Goal: Transaction & Acquisition: Book appointment/travel/reservation

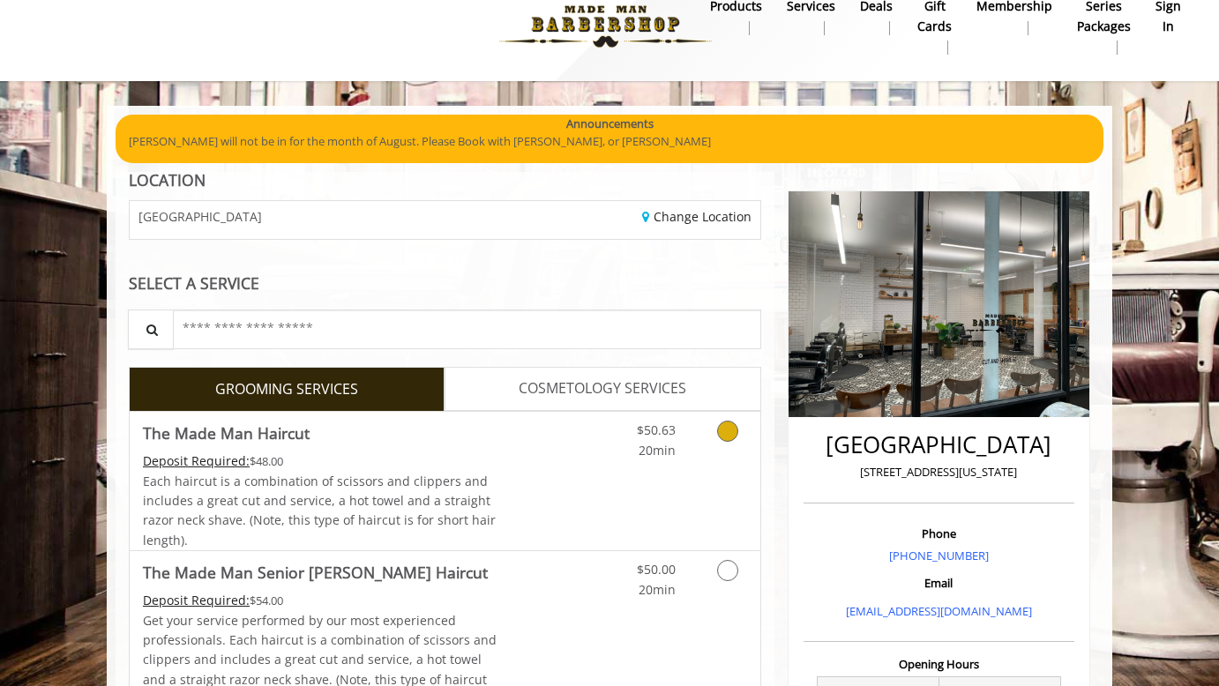
scroll to position [32, 0]
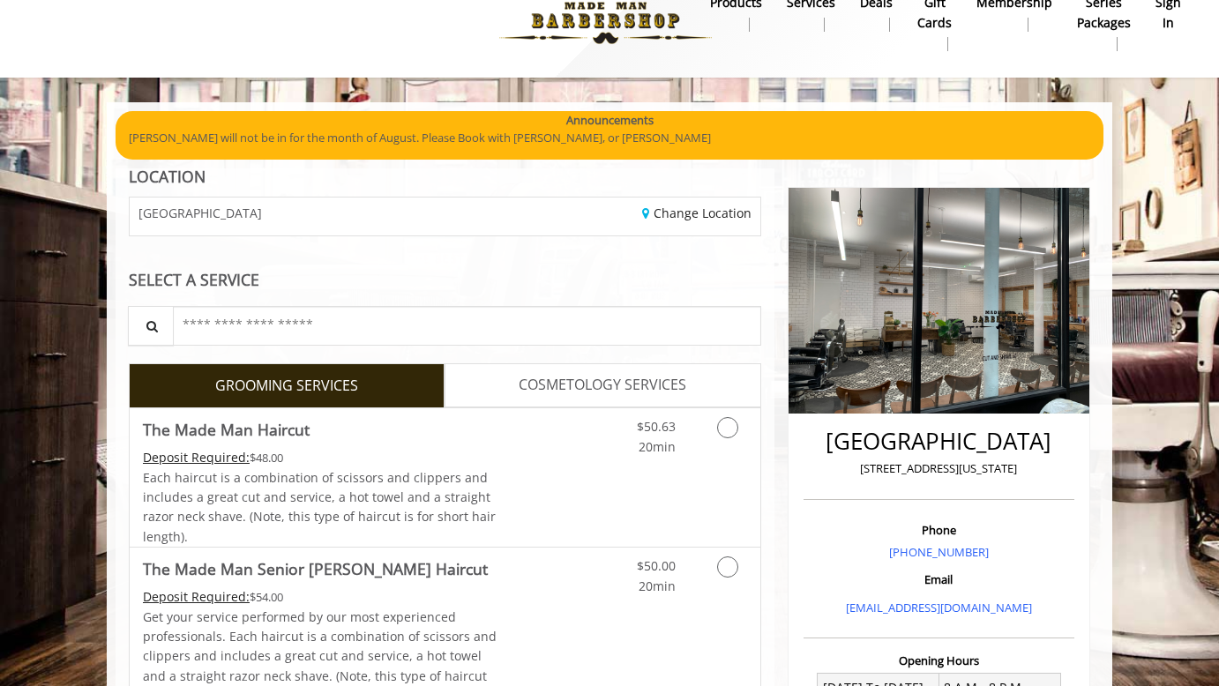
click at [570, 371] on link "COSMETOLOGY SERVICES" at bounding box center [603, 386] width 316 height 44
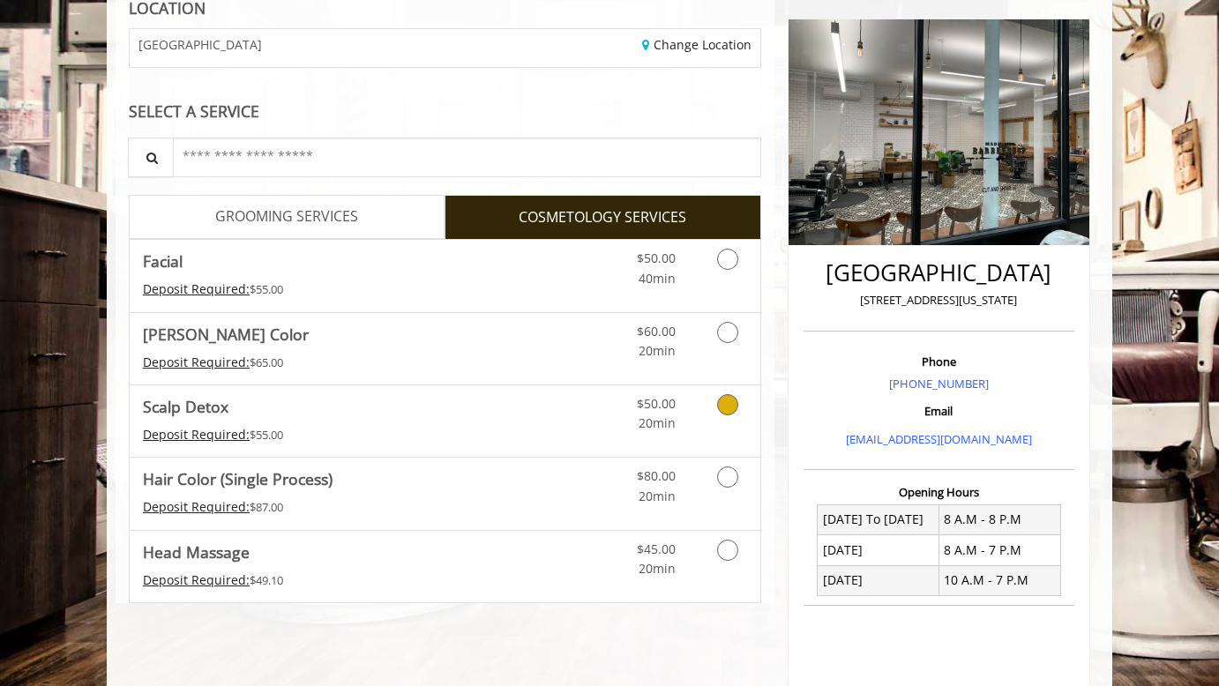
scroll to position [242, 0]
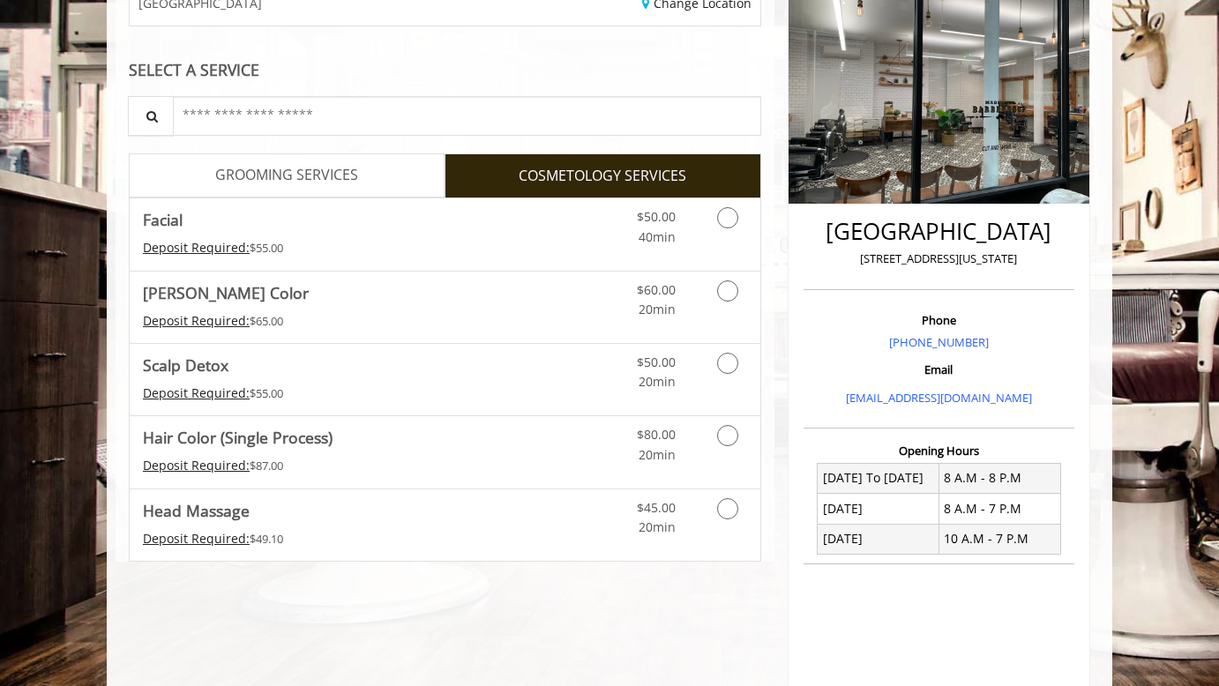
click at [307, 178] on span "GROOMING SERVICES" at bounding box center [286, 175] width 143 height 23
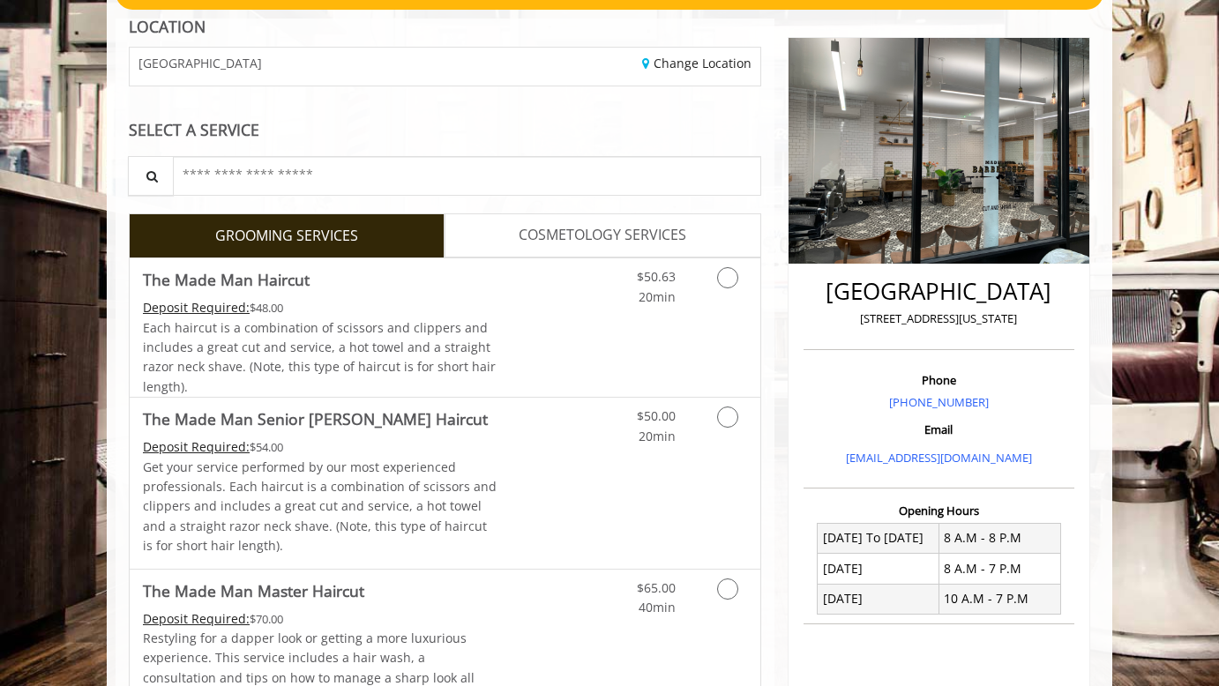
scroll to position [0, 0]
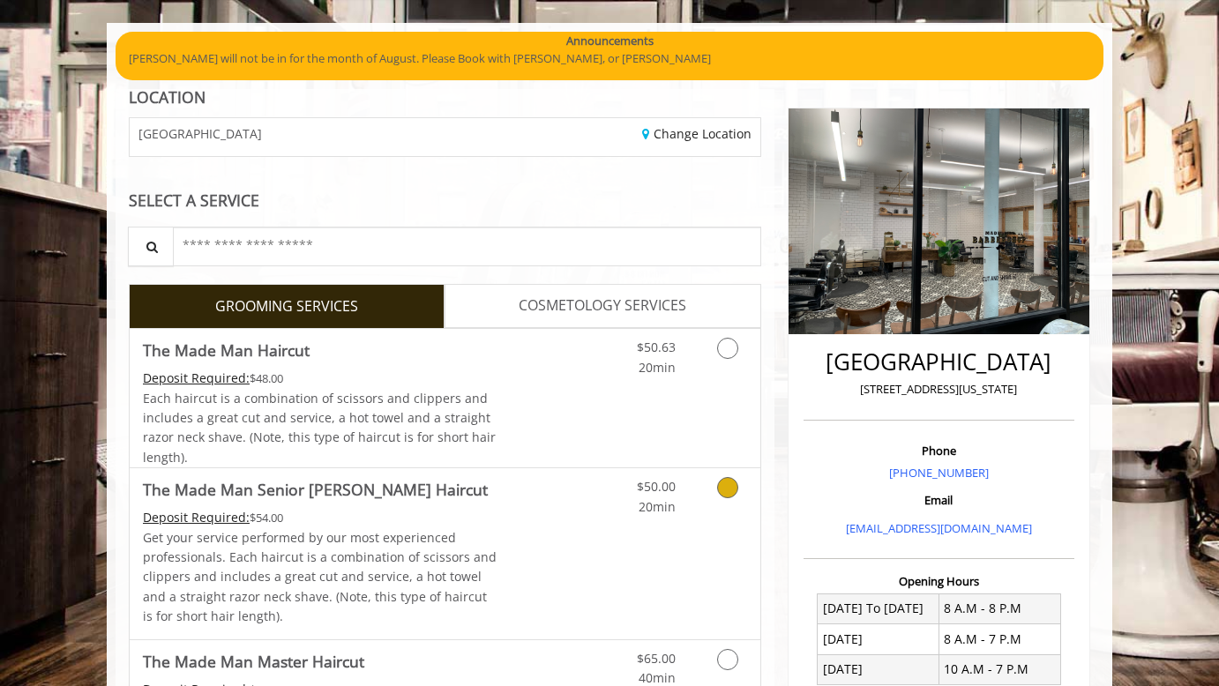
click at [547, 508] on link "Discounted Price" at bounding box center [550, 554] width 105 height 170
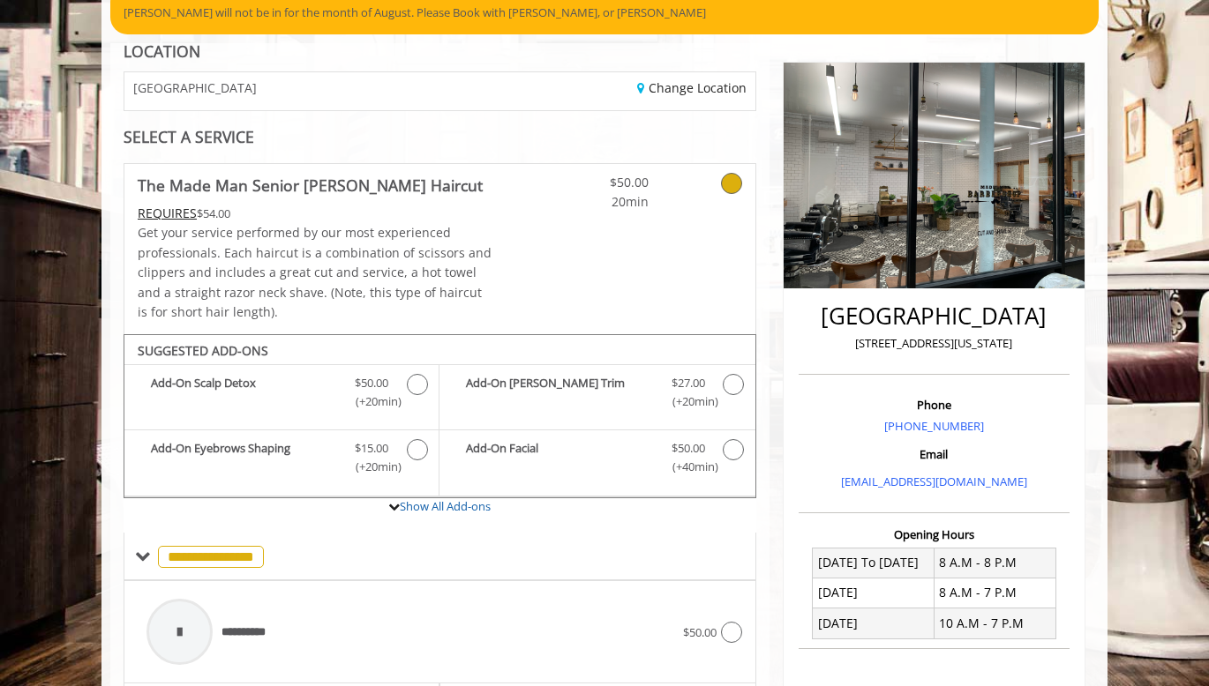
scroll to position [154, 0]
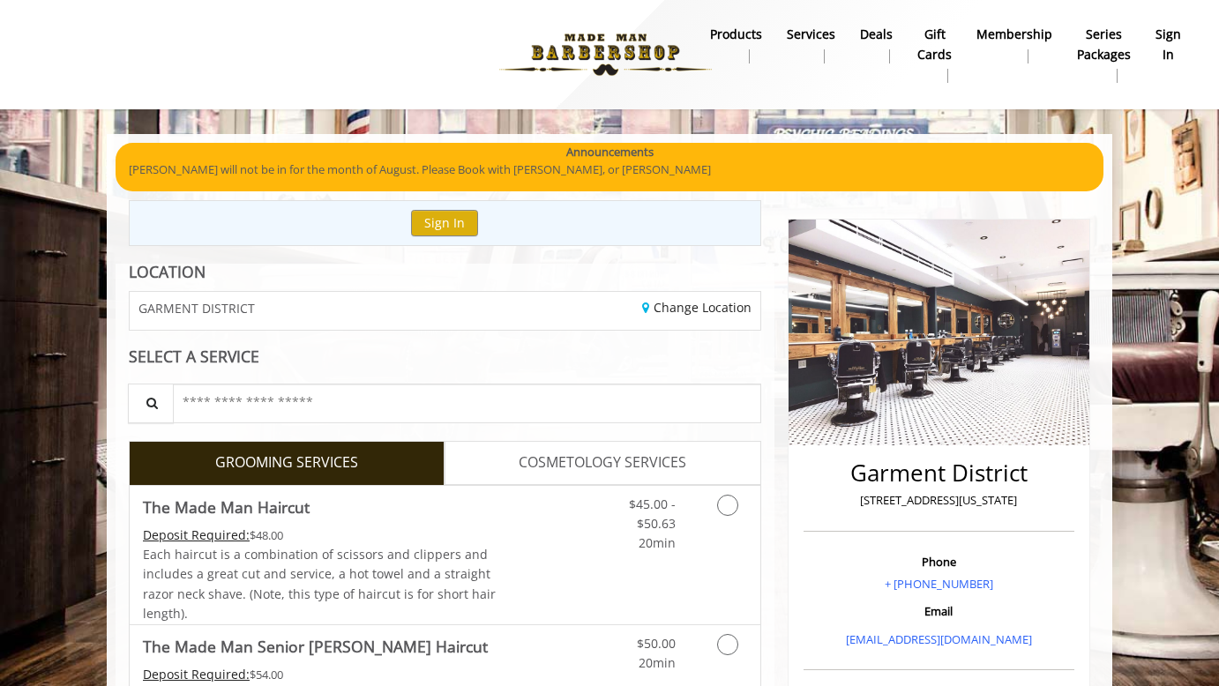
click at [606, 60] on img at bounding box center [605, 54] width 243 height 97
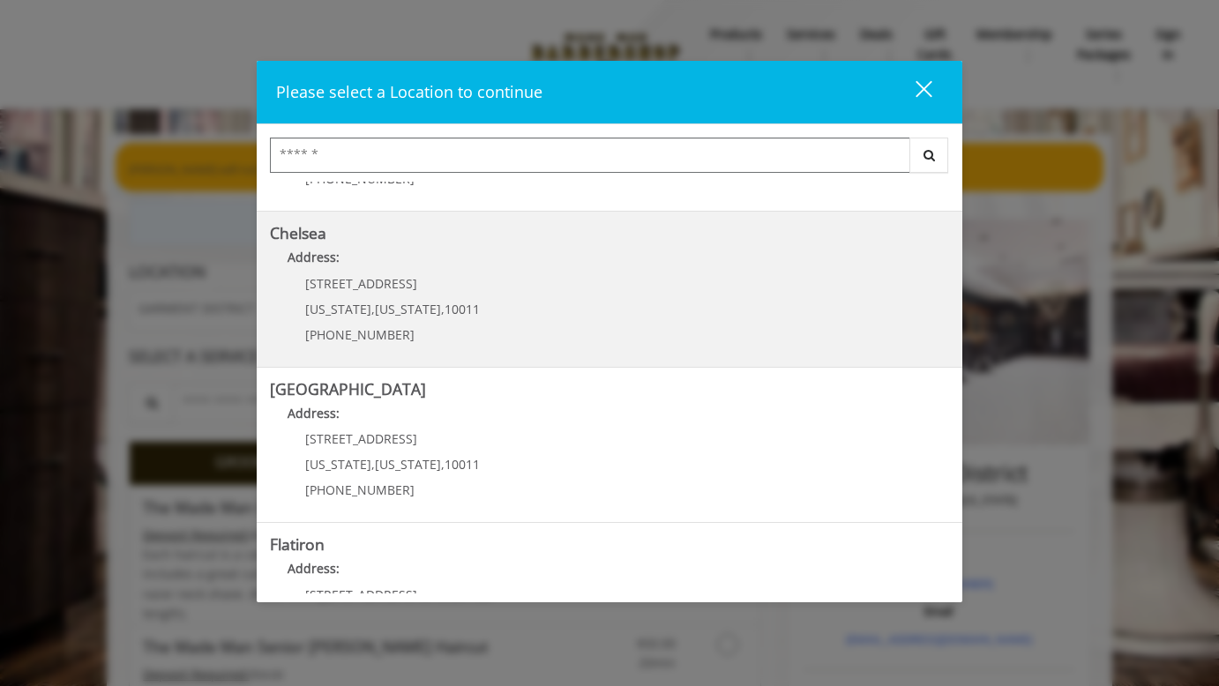
scroll to position [124, 0]
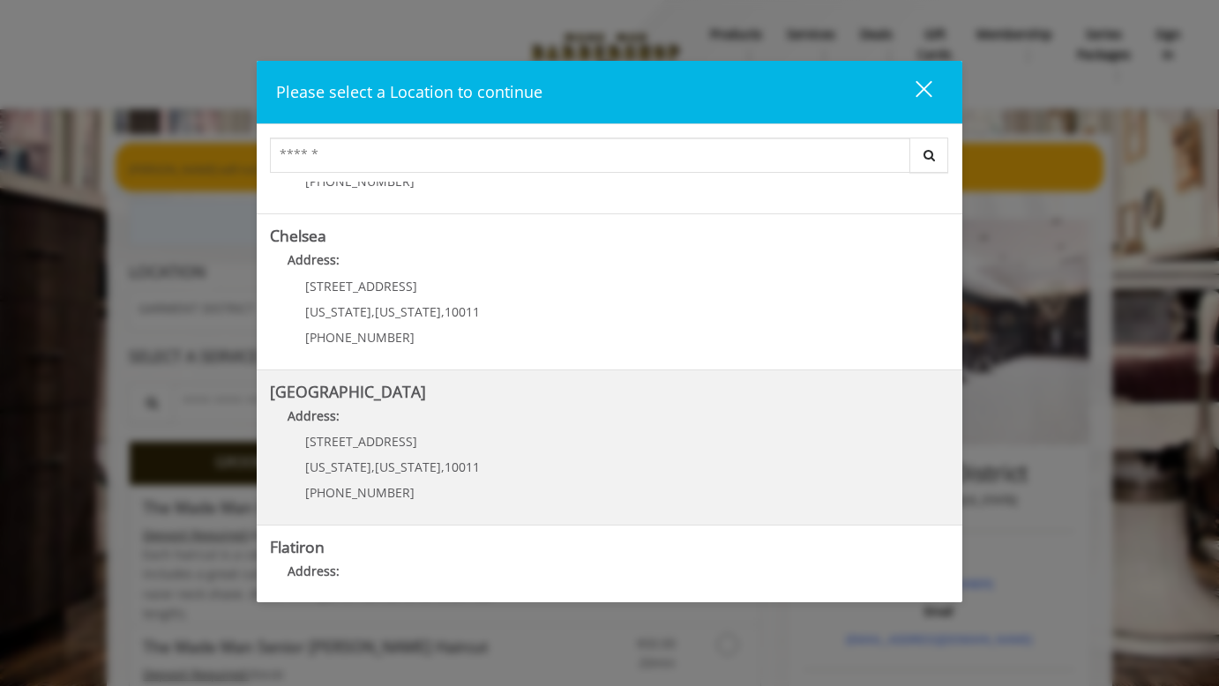
click at [362, 387] on b "[GEOGRAPHIC_DATA]" at bounding box center [348, 391] width 156 height 21
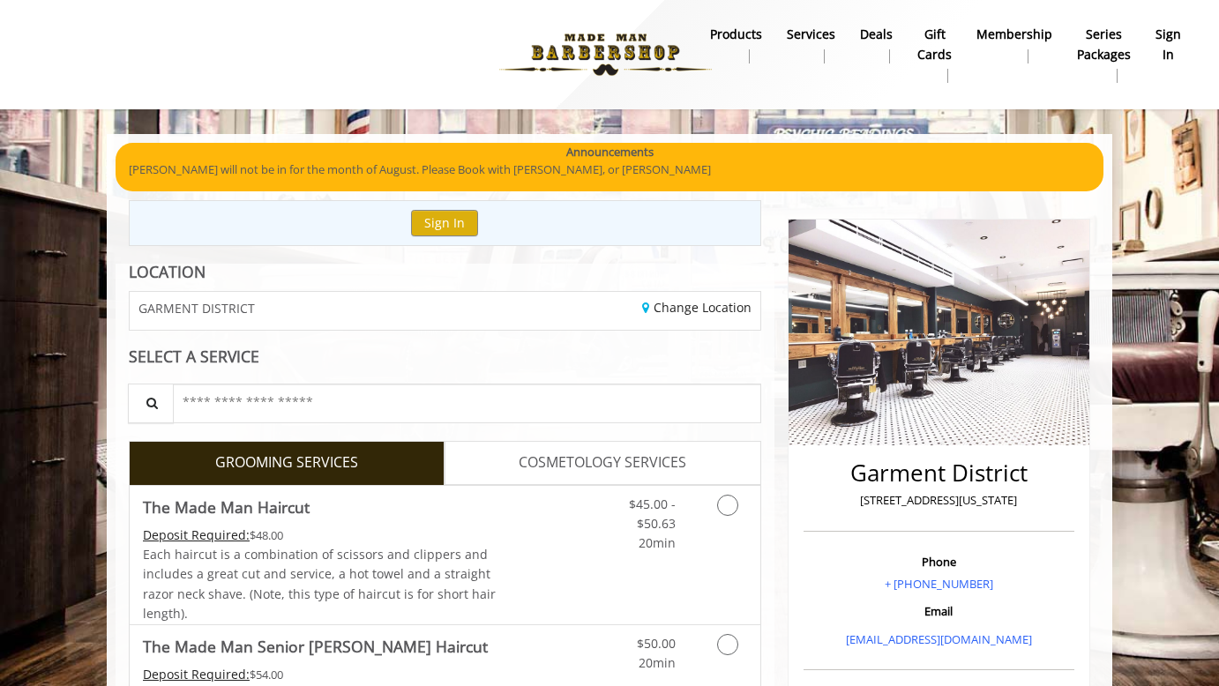
scroll to position [234, 0]
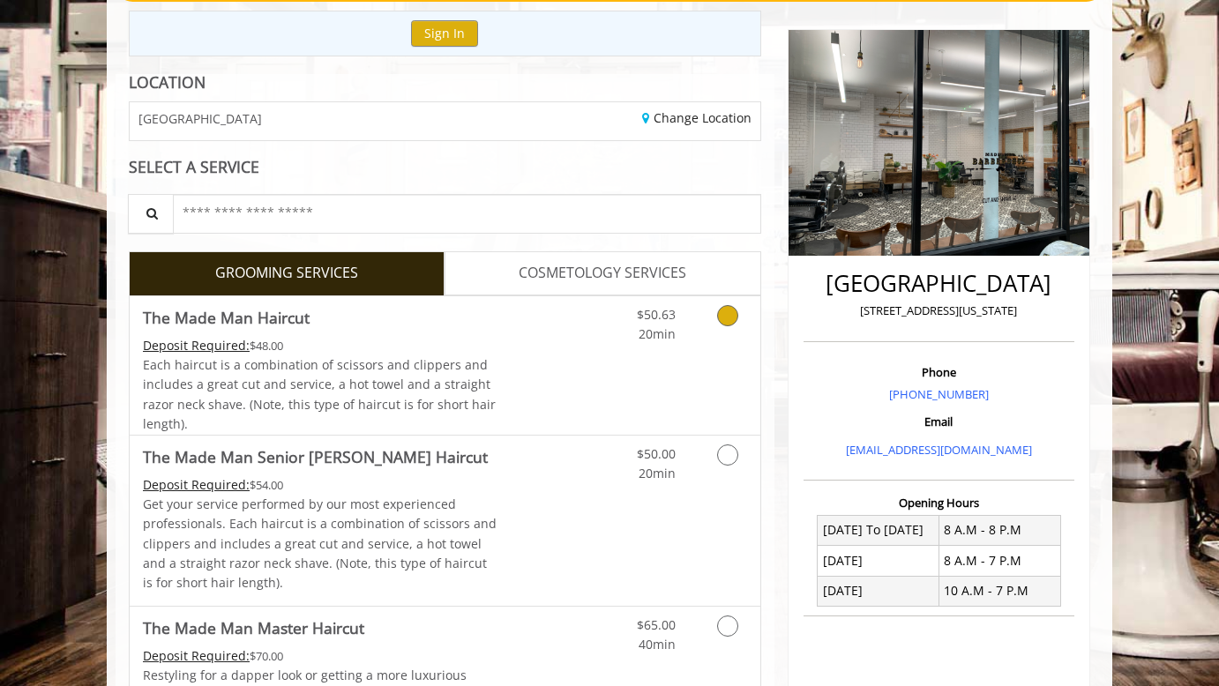
scroll to position [195, 0]
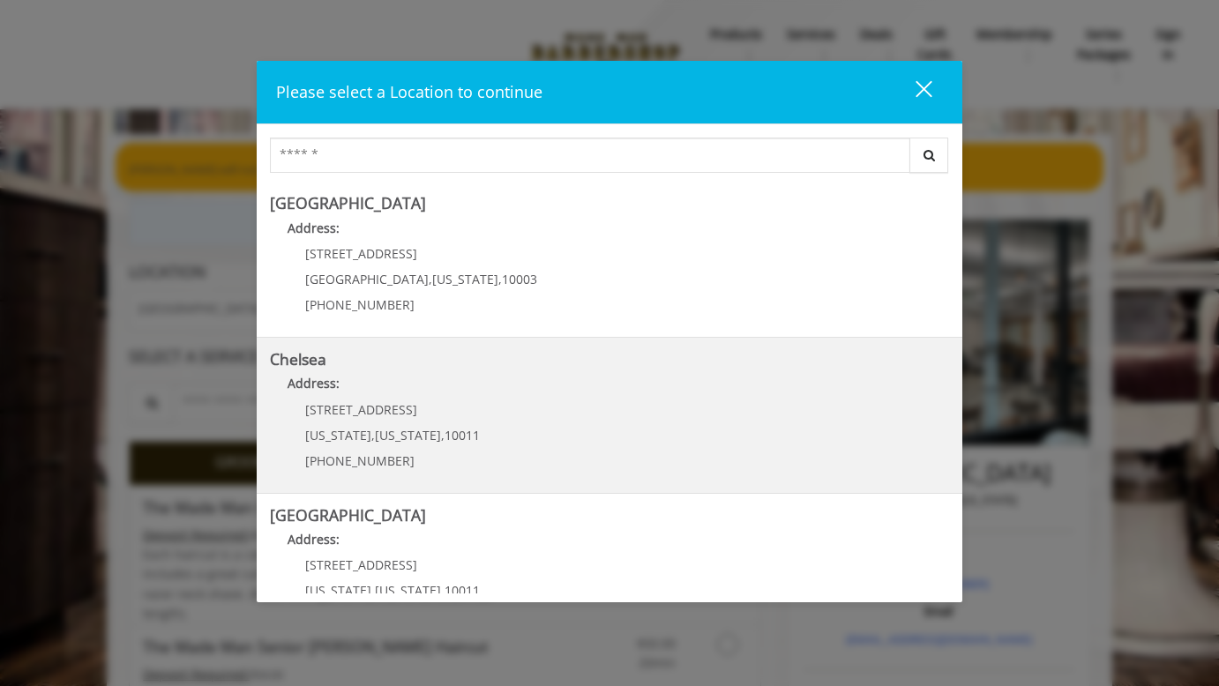
click at [392, 409] on span "[STREET_ADDRESS]" at bounding box center [361, 409] width 112 height 17
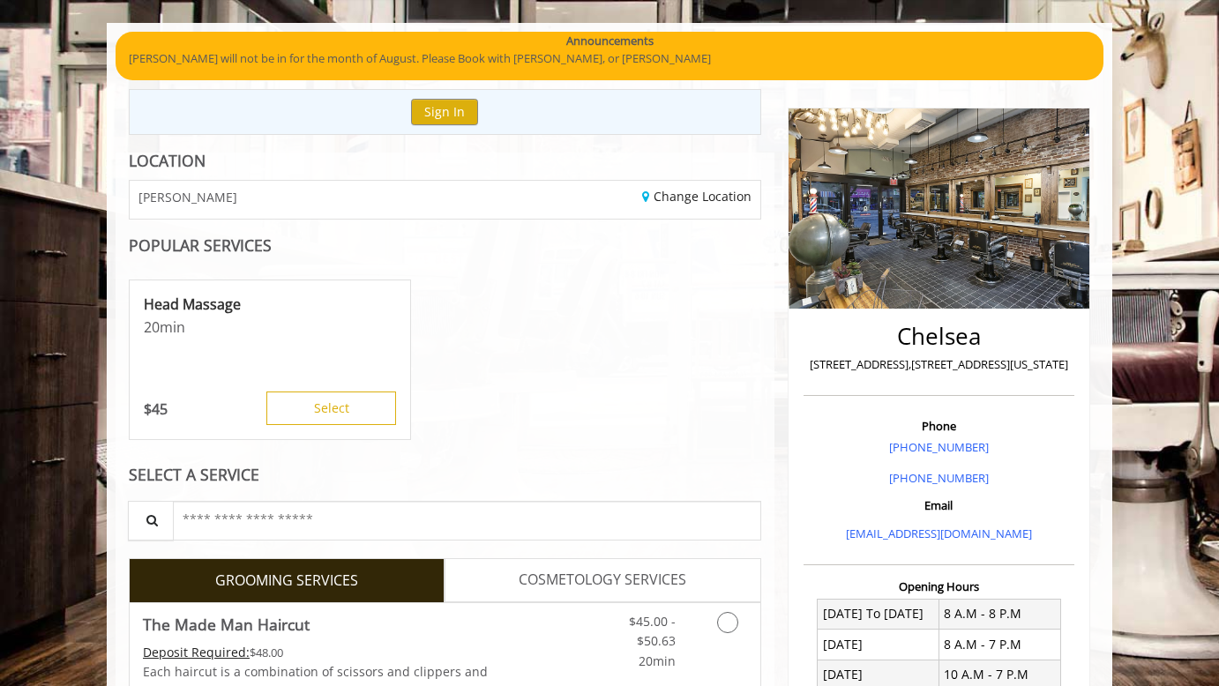
scroll to position [112, 0]
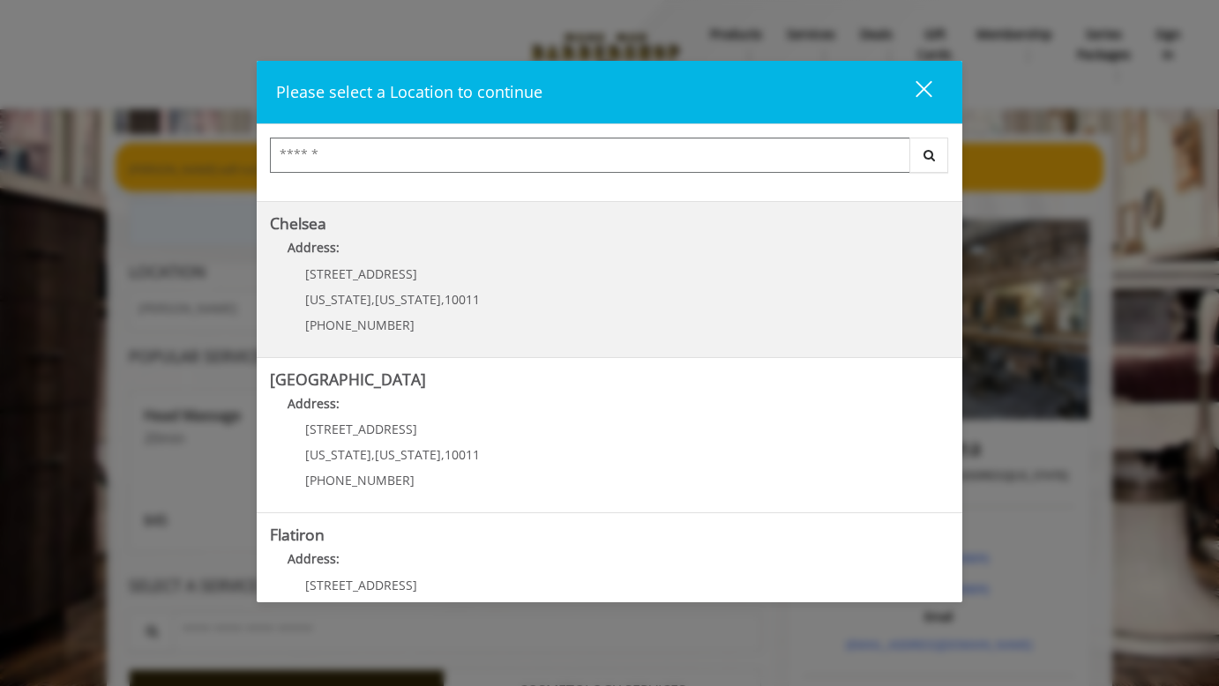
scroll to position [139, 0]
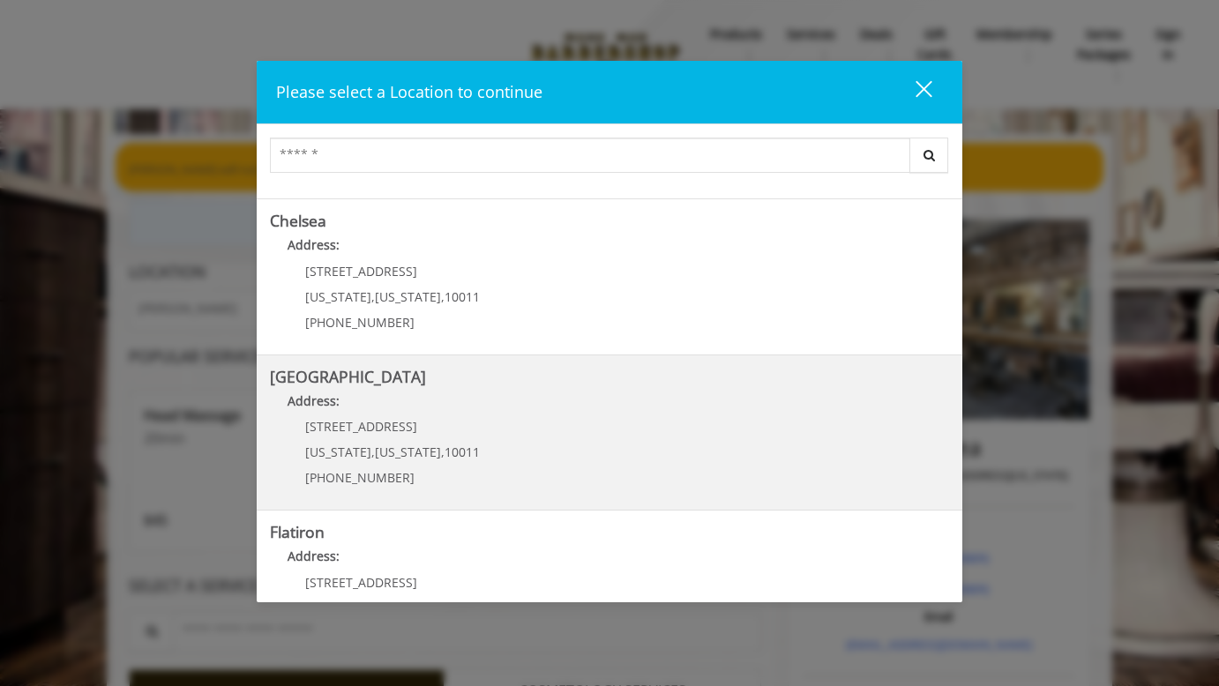
click at [425, 443] on div "267 W 15th St New York , New York , 10011 (646) 850-0041" at bounding box center [379, 458] width 219 height 77
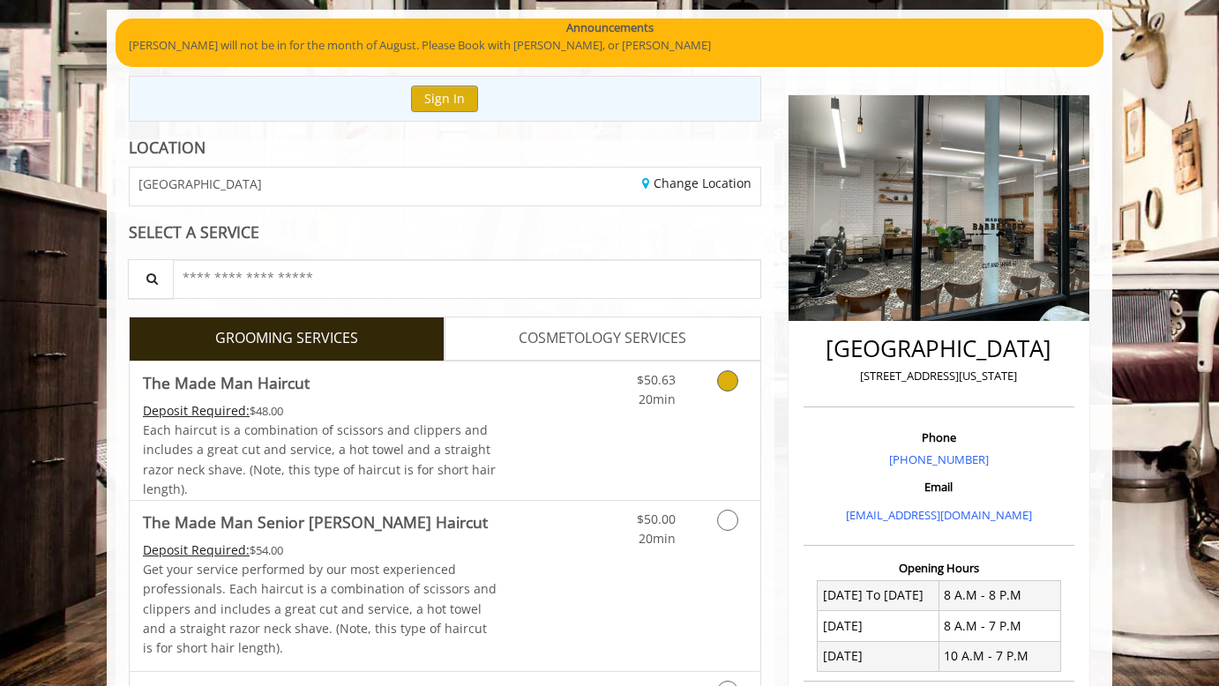
click at [543, 405] on link "Discounted Price" at bounding box center [550, 431] width 105 height 139
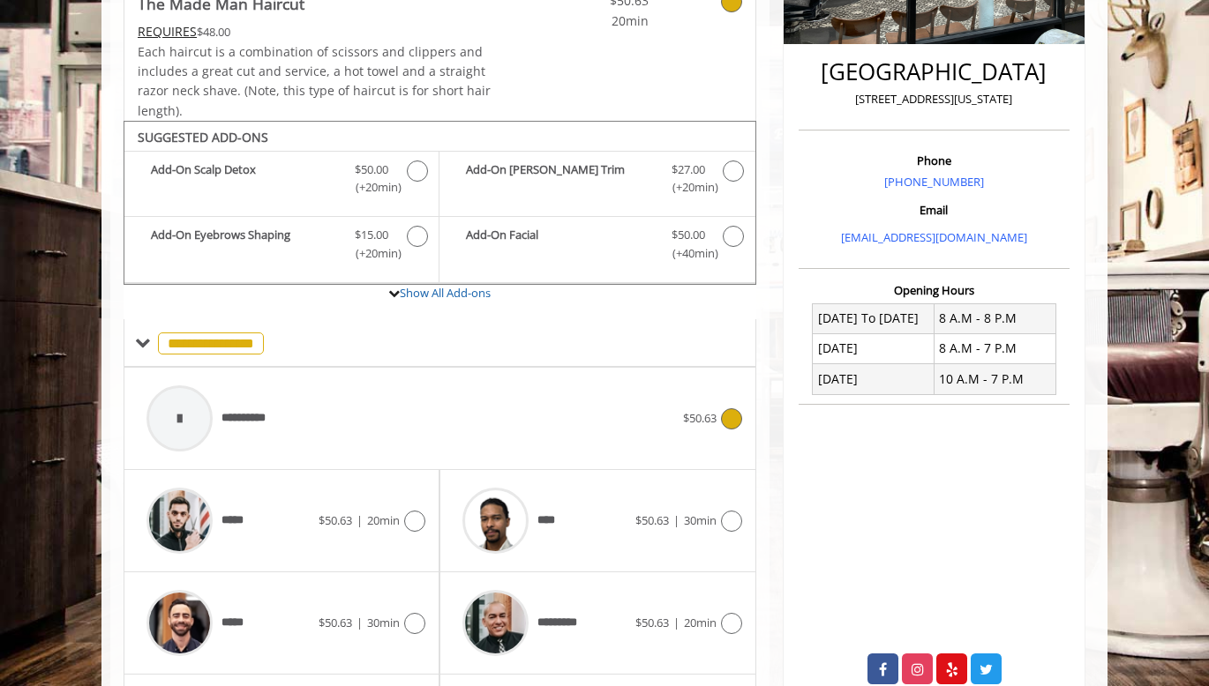
scroll to position [554, 0]
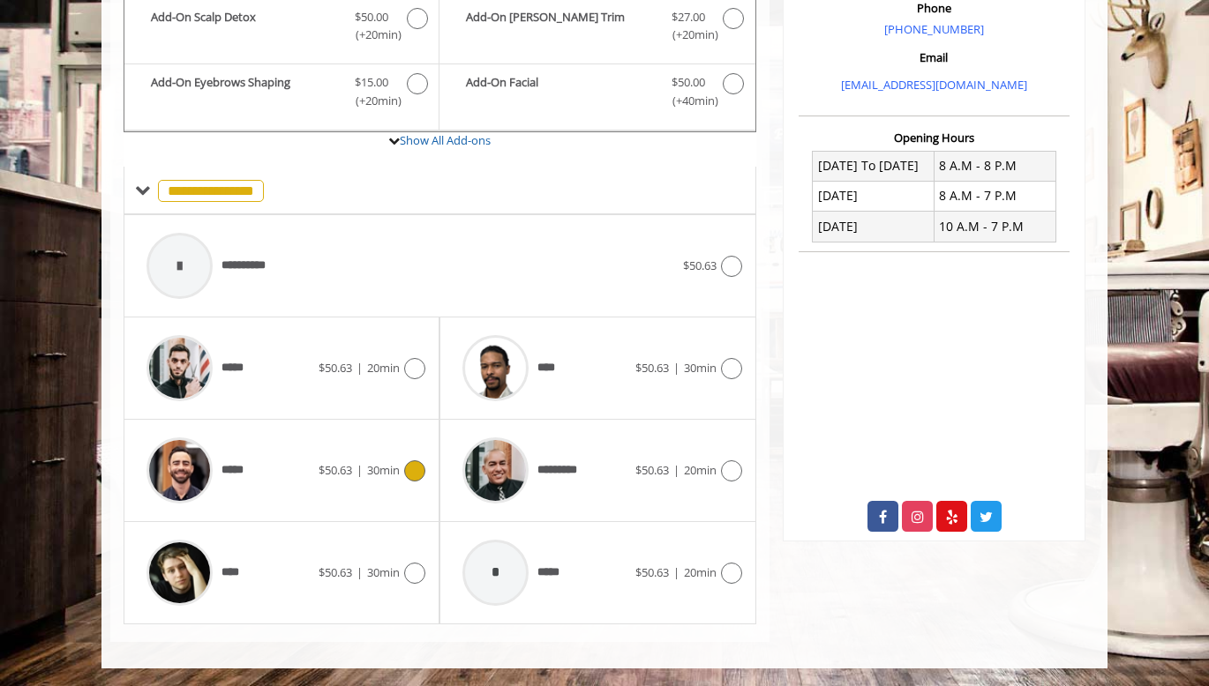
click at [231, 463] on span "*****" at bounding box center [239, 470] width 36 height 19
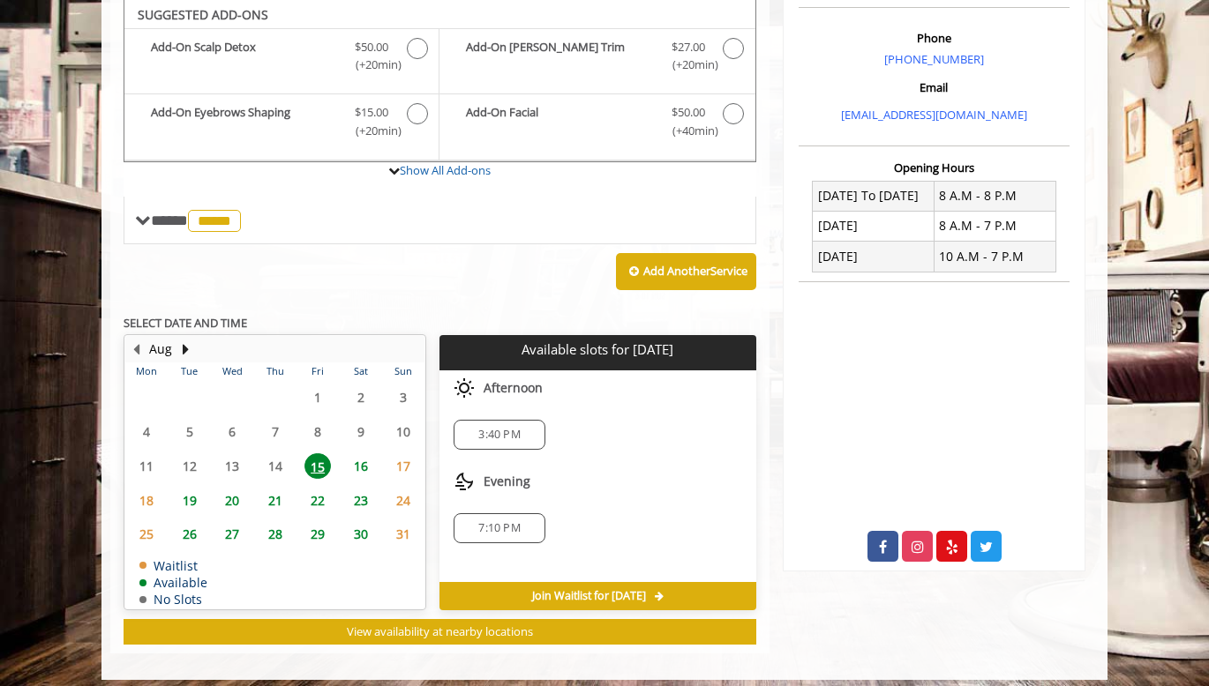
scroll to position [523, 0]
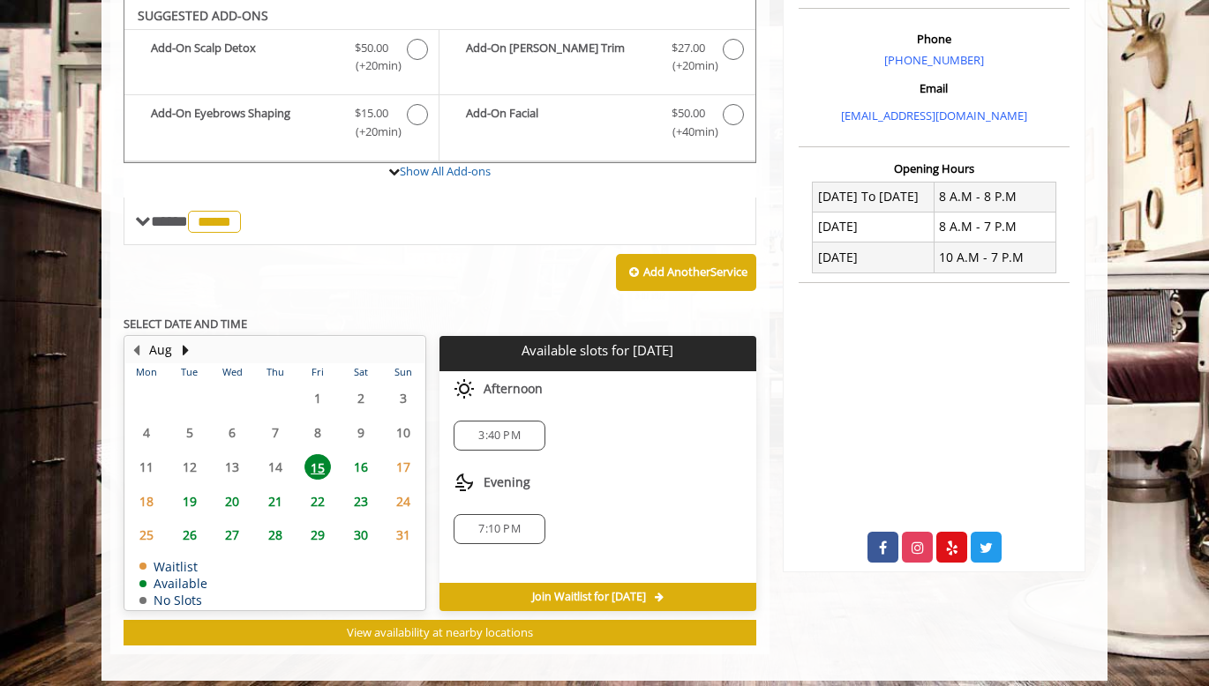
click at [358, 469] on span "16" at bounding box center [361, 467] width 26 height 26
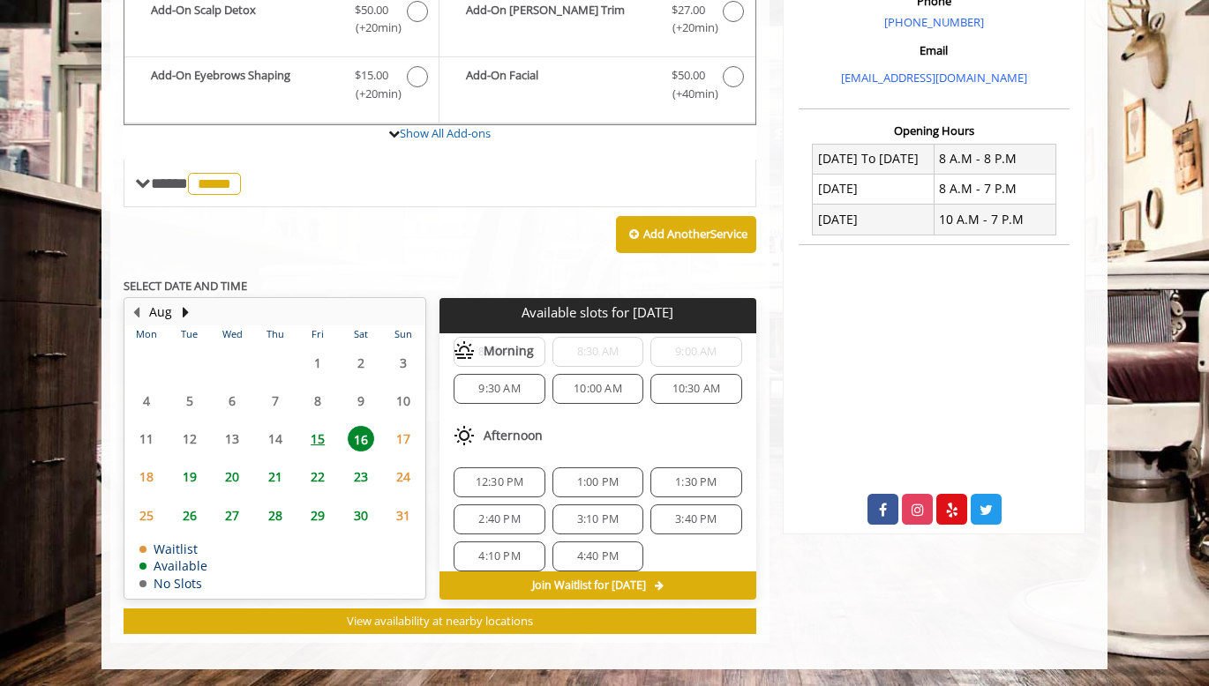
scroll to position [8, 0]
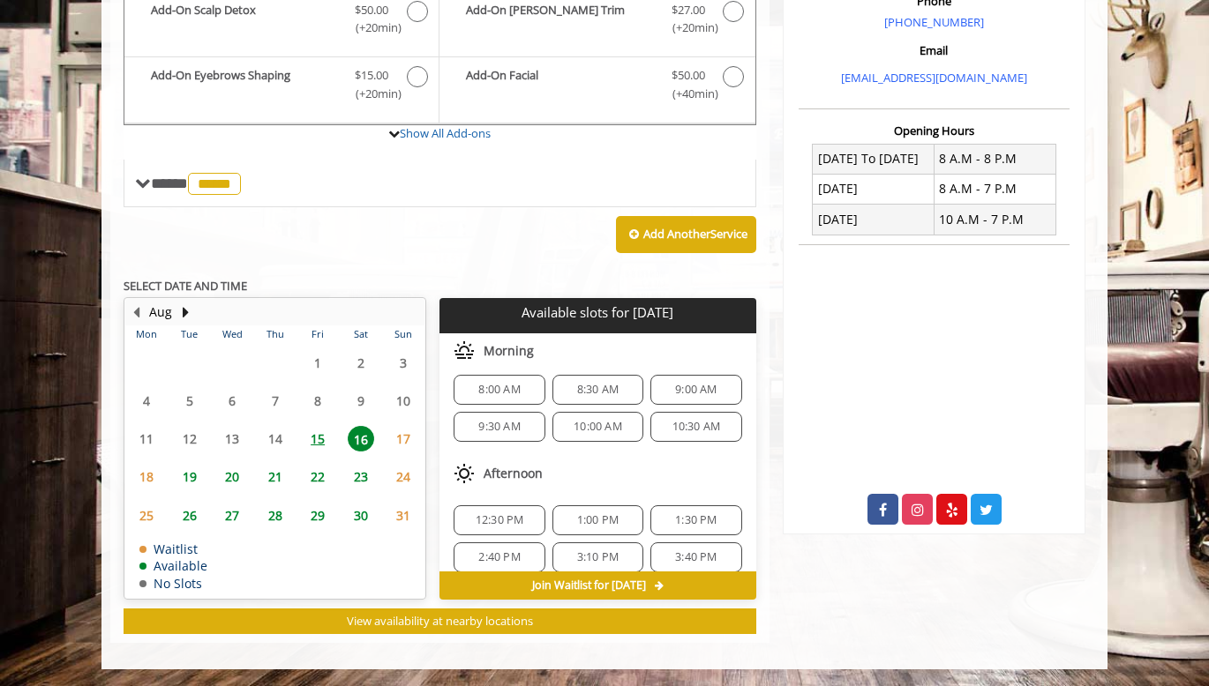
click at [511, 521] on span "12:30 PM" at bounding box center [500, 520] width 49 height 14
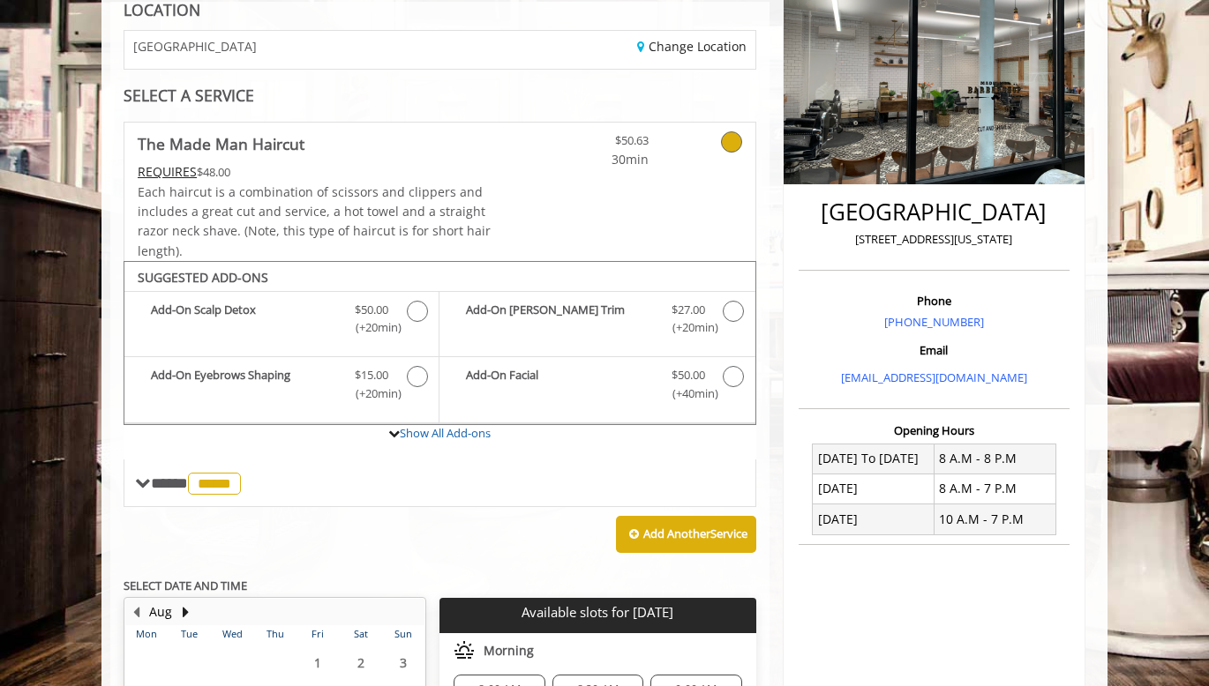
scroll to position [265, 0]
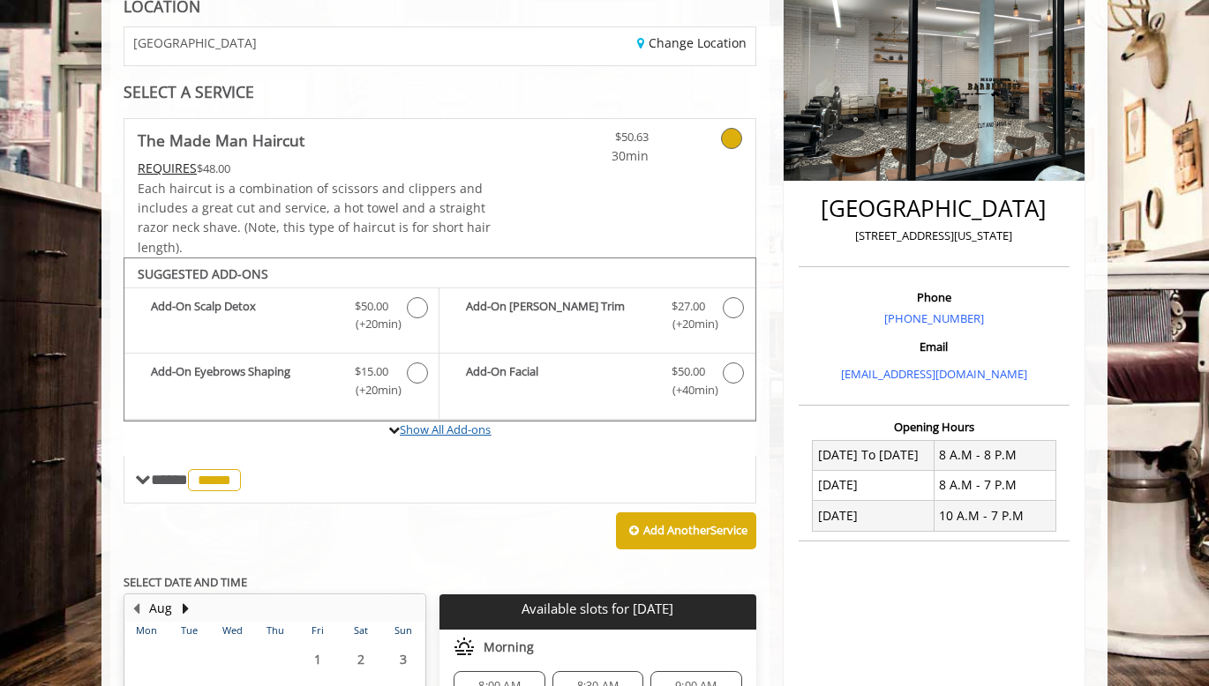
click at [431, 424] on link "Show All Add-ons" at bounding box center [445, 430] width 91 height 16
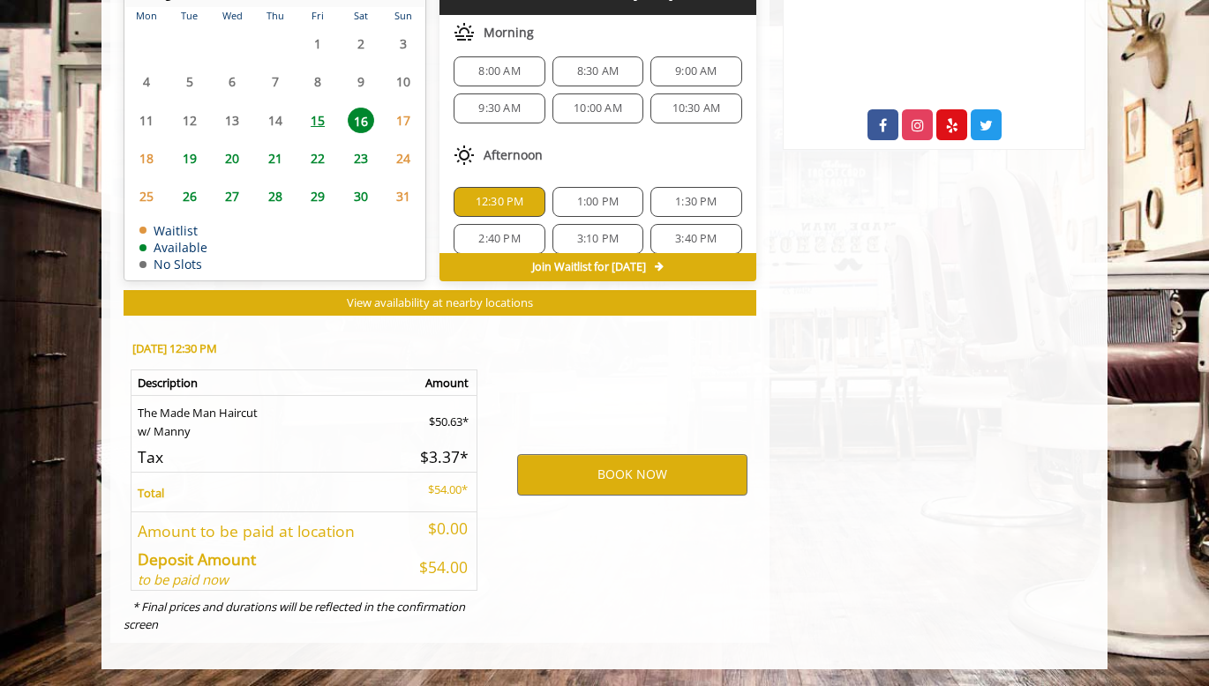
scroll to position [931, 0]
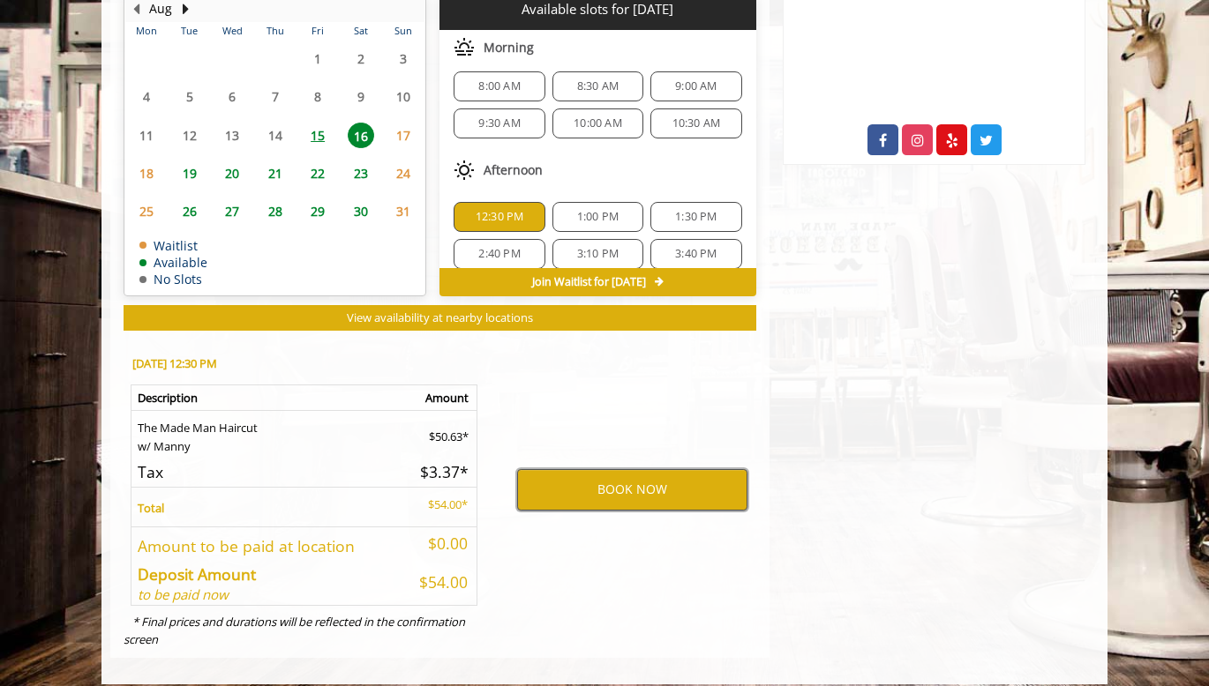
click at [641, 497] on button "BOOK NOW" at bounding box center [632, 489] width 230 height 41
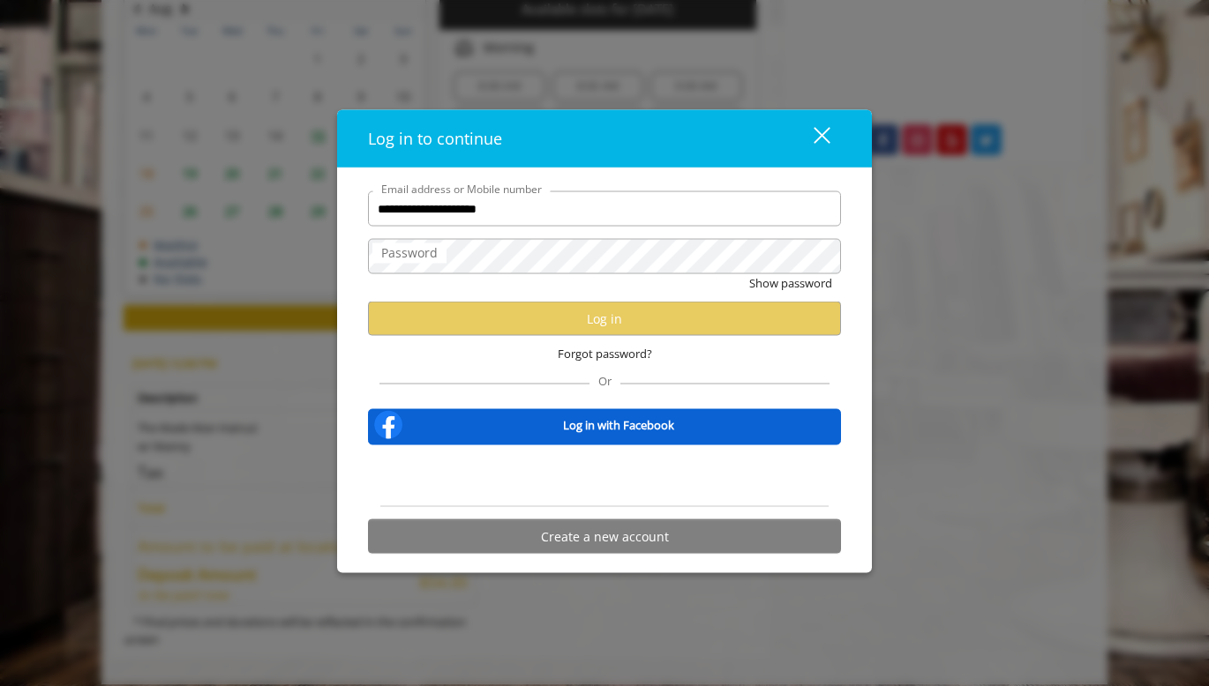
type input "**********"
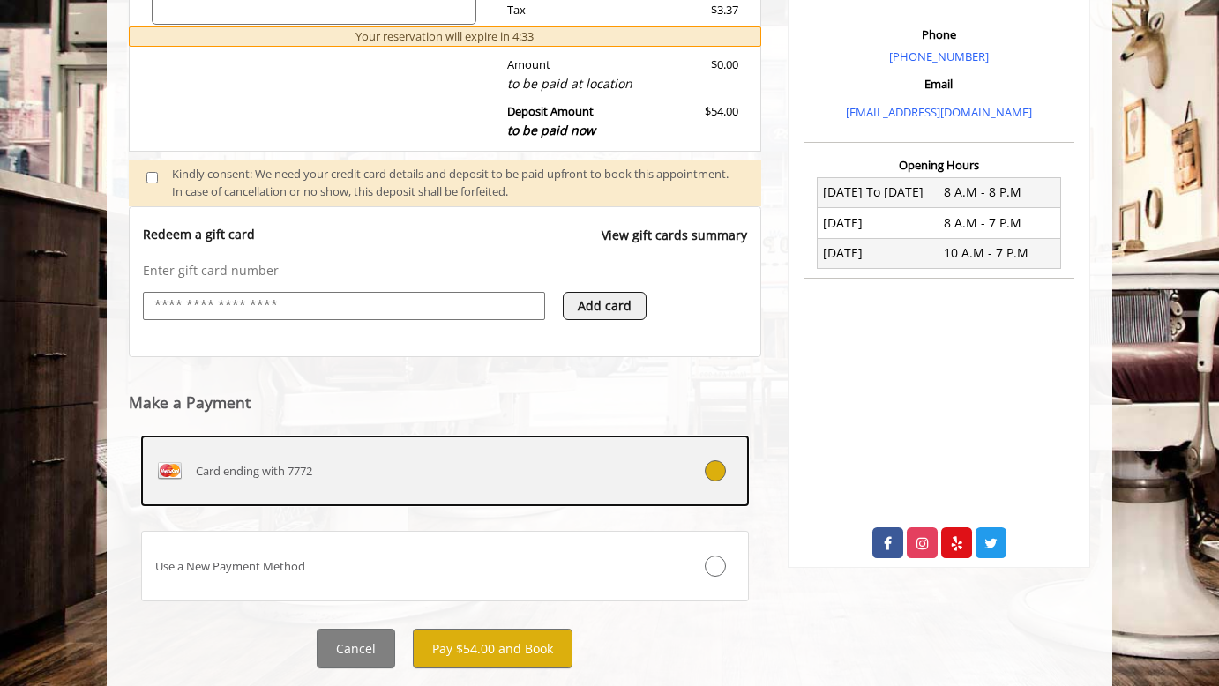
scroll to position [572, 0]
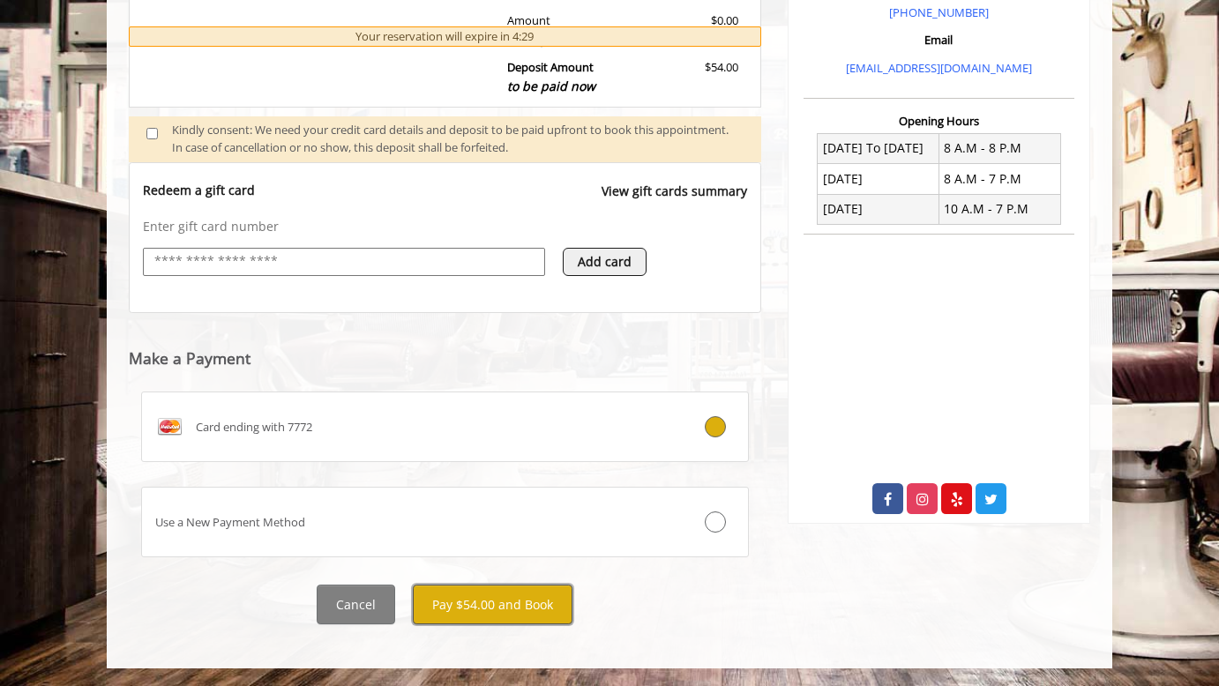
click at [467, 611] on button "Pay $54.00 and Book" at bounding box center [493, 605] width 160 height 40
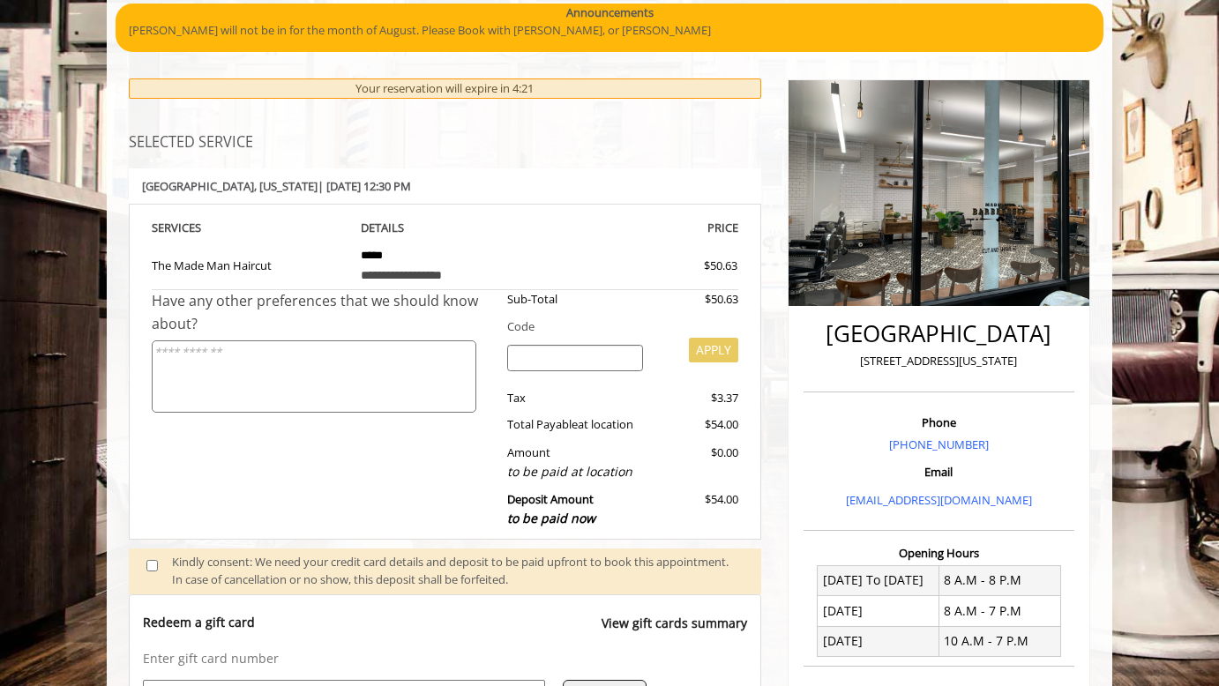
scroll to position [0, 0]
